Goal: Use online tool/utility: Utilize a website feature to perform a specific function

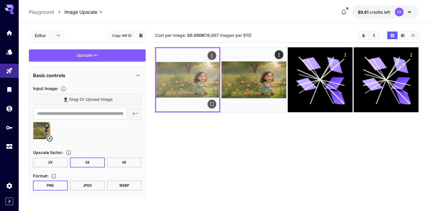
scroll to position [5, 0]
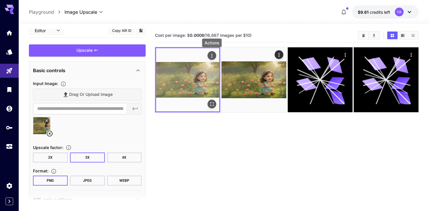
click at [212, 54] on icon "Actions" at bounding box center [212, 56] width 6 height 6
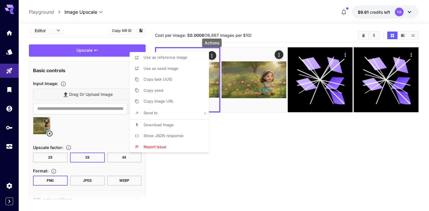
click at [219, 191] on div at bounding box center [214, 105] width 429 height 211
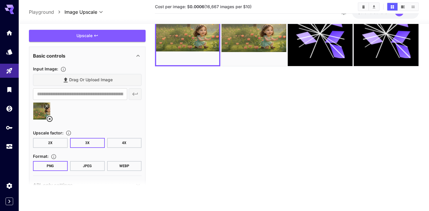
scroll to position [0, 0]
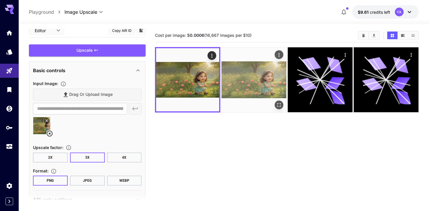
click at [282, 56] on icon "Actions" at bounding box center [279, 55] width 6 height 6
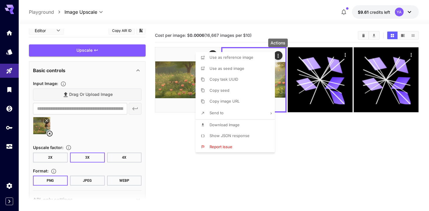
click at [180, 137] on div at bounding box center [214, 105] width 429 height 211
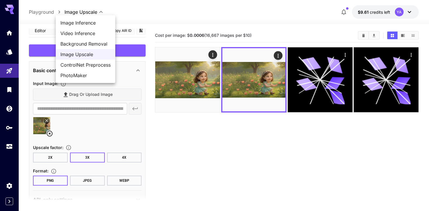
click at [84, 12] on body "**********" at bounding box center [214, 128] width 429 height 257
click at [41, 1] on div at bounding box center [214, 105] width 429 height 211
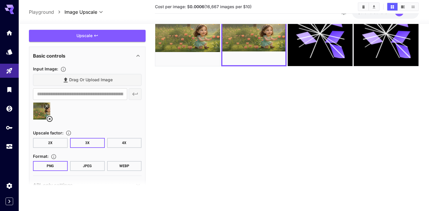
scroll to position [8, 0]
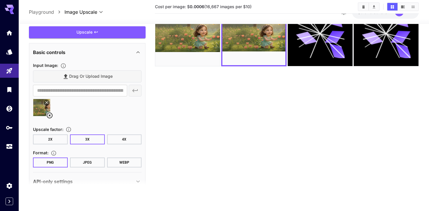
click at [135, 135] on button "4X" at bounding box center [124, 139] width 35 height 10
click at [98, 139] on button "3X" at bounding box center [87, 139] width 35 height 10
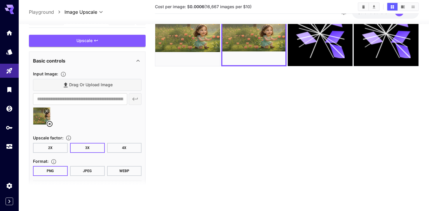
scroll to position [0, 0]
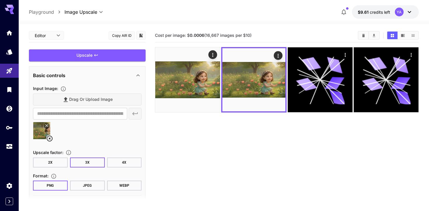
click at [334, 139] on section "Cost per image: $ 0.0006 (16,667 images per $10)" at bounding box center [287, 134] width 264 height 211
click at [89, 95] on div "Drag or upload image" at bounding box center [87, 99] width 109 height 12
click at [93, 98] on div "Drag or upload image" at bounding box center [87, 99] width 109 height 12
click at [110, 119] on section "**********" at bounding box center [87, 118] width 109 height 51
click at [111, 101] on div "Drag or upload image" at bounding box center [87, 99] width 109 height 12
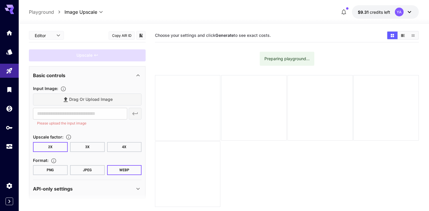
click at [112, 99] on div "Drag or upload image" at bounding box center [87, 99] width 109 height 12
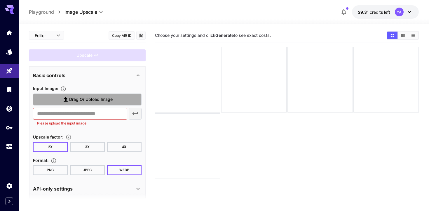
click at [112, 99] on label "Drag or upload image" at bounding box center [87, 99] width 109 height 12
click at [0, 0] on input "Drag or upload image" at bounding box center [0, 0] width 0 height 0
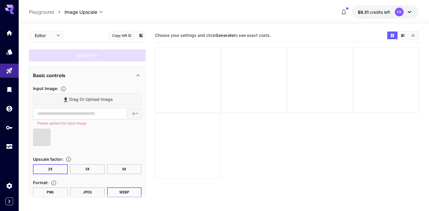
click at [111, 170] on button "4X" at bounding box center [124, 169] width 35 height 10
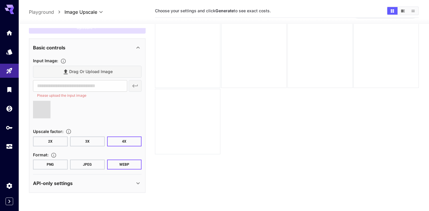
scroll to position [25, 0]
click at [54, 164] on button "PNG" at bounding box center [50, 165] width 35 height 10
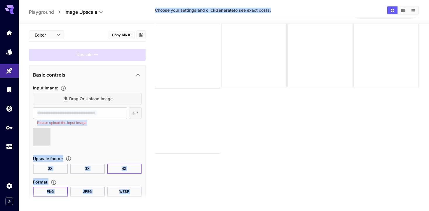
drag, startPoint x: 122, startPoint y: 97, endPoint x: 190, endPoint y: 122, distance: 73.4
click at [190, 122] on main "Editor **** ​ Copy AIR ID Upscale Basic controls Input Image : Drag or upload i…" at bounding box center [224, 112] width 390 height 216
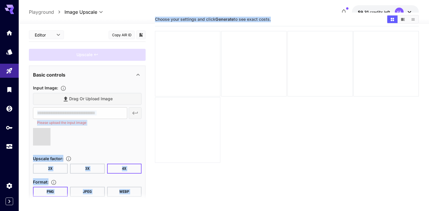
scroll to position [11, 0]
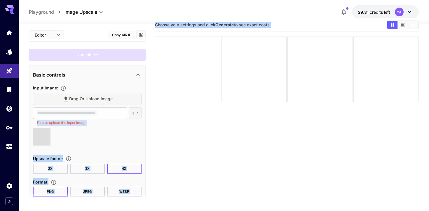
click at [186, 155] on div at bounding box center [187, 135] width 65 height 65
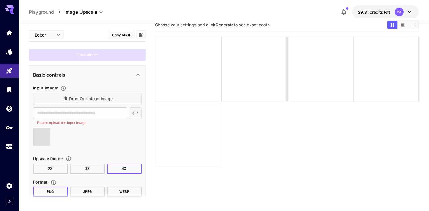
type input "**********"
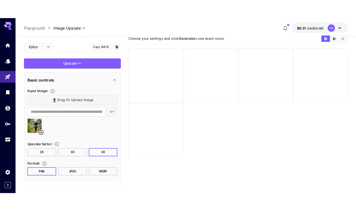
scroll to position [0, 0]
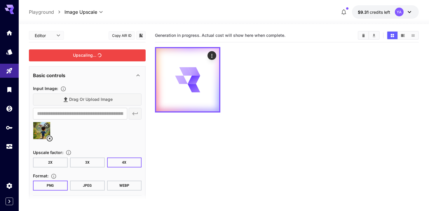
click at [131, 58] on div "Upscaling..." at bounding box center [87, 55] width 117 height 12
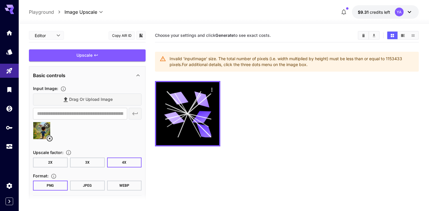
click at [48, 137] on icon at bounding box center [49, 138] width 7 height 7
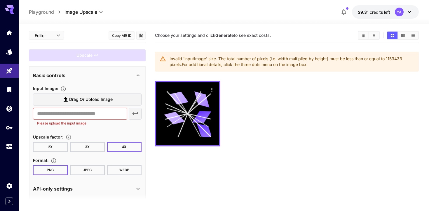
click at [80, 104] on label "Drag or upload image" at bounding box center [87, 99] width 109 height 12
click at [0, 0] on input "Drag or upload image" at bounding box center [0, 0] width 0 height 0
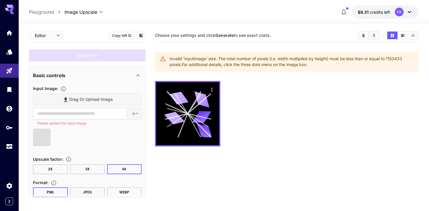
type input "**********"
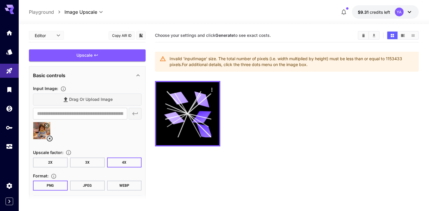
click at [86, 160] on button "3X" at bounding box center [87, 162] width 35 height 10
click at [60, 158] on button "2X" at bounding box center [50, 162] width 35 height 10
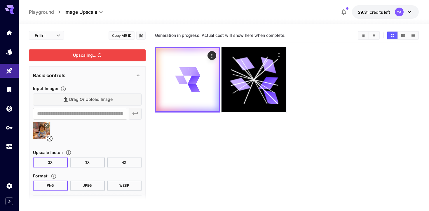
click at [125, 56] on div "Upscaling..." at bounding box center [87, 55] width 117 height 12
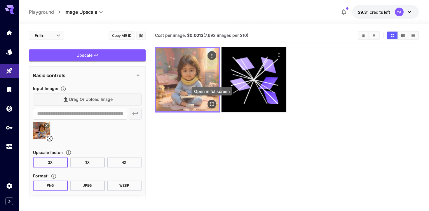
click at [214, 102] on icon "Open in fullscreen" at bounding box center [212, 104] width 6 height 6
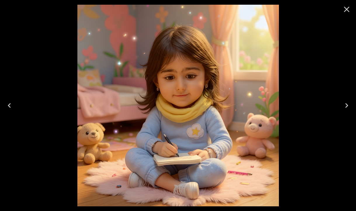
click at [349, 3] on button "Close" at bounding box center [347, 9] width 14 height 14
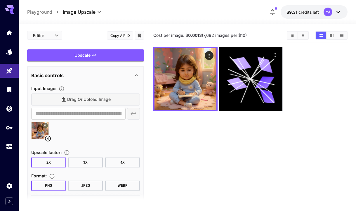
click at [49, 138] on icon at bounding box center [47, 138] width 7 height 7
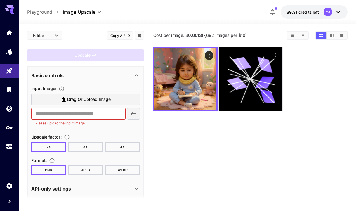
click at [85, 105] on label "Drag or upload image" at bounding box center [85, 99] width 109 height 12
click at [0, 0] on input "Drag or upload image" at bounding box center [0, 0] width 0 height 0
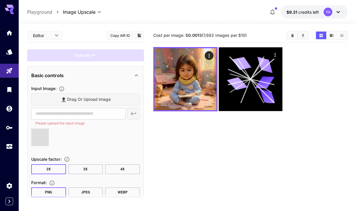
type input "**********"
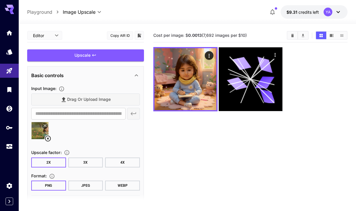
click at [82, 161] on button "3X" at bounding box center [85, 162] width 35 height 10
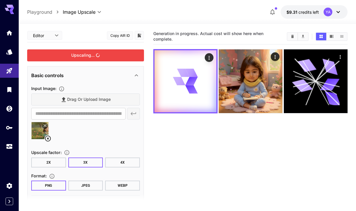
click at [127, 60] on div "Upscaling..." at bounding box center [85, 55] width 117 height 12
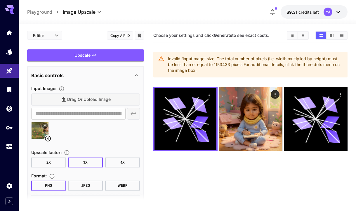
click at [61, 164] on button "2X" at bounding box center [48, 162] width 35 height 10
click at [125, 58] on div "Upscale" at bounding box center [85, 55] width 117 height 12
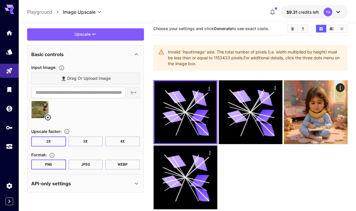
scroll to position [9, 0]
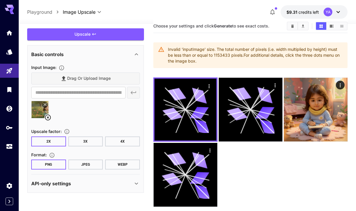
click at [47, 115] on icon at bounding box center [48, 118] width 6 height 6
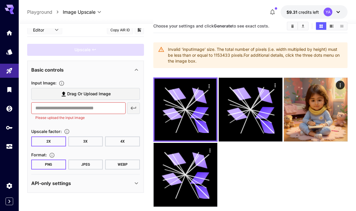
scroll to position [5, 0]
click at [86, 91] on span "Drag or upload image" at bounding box center [89, 93] width 44 height 7
click at [0, 0] on input "Drag or upload image" at bounding box center [0, 0] width 0 height 0
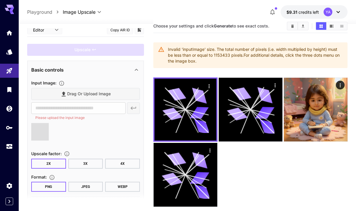
click at [123, 169] on div "Input Image : Drag or upload image ​ Please upload the input image Upscale fact…" at bounding box center [85, 135] width 109 height 112
type input "**********"
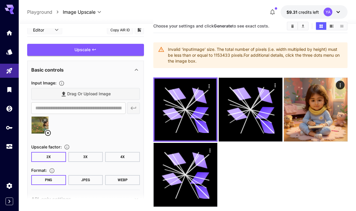
click at [99, 155] on button "3X" at bounding box center [85, 157] width 35 height 10
click at [113, 155] on button "4X" at bounding box center [122, 157] width 35 height 10
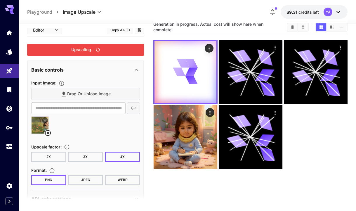
click at [108, 53] on div "Upscaling..." at bounding box center [85, 50] width 117 height 12
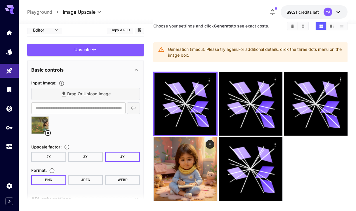
click at [85, 157] on button "3X" at bounding box center [85, 157] width 35 height 10
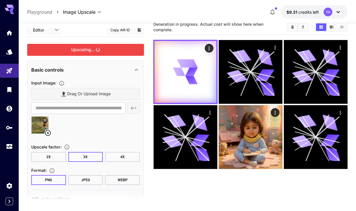
click at [125, 51] on div "Upscaling..." at bounding box center [85, 50] width 117 height 12
